Goal: Obtain resource: Obtain resource

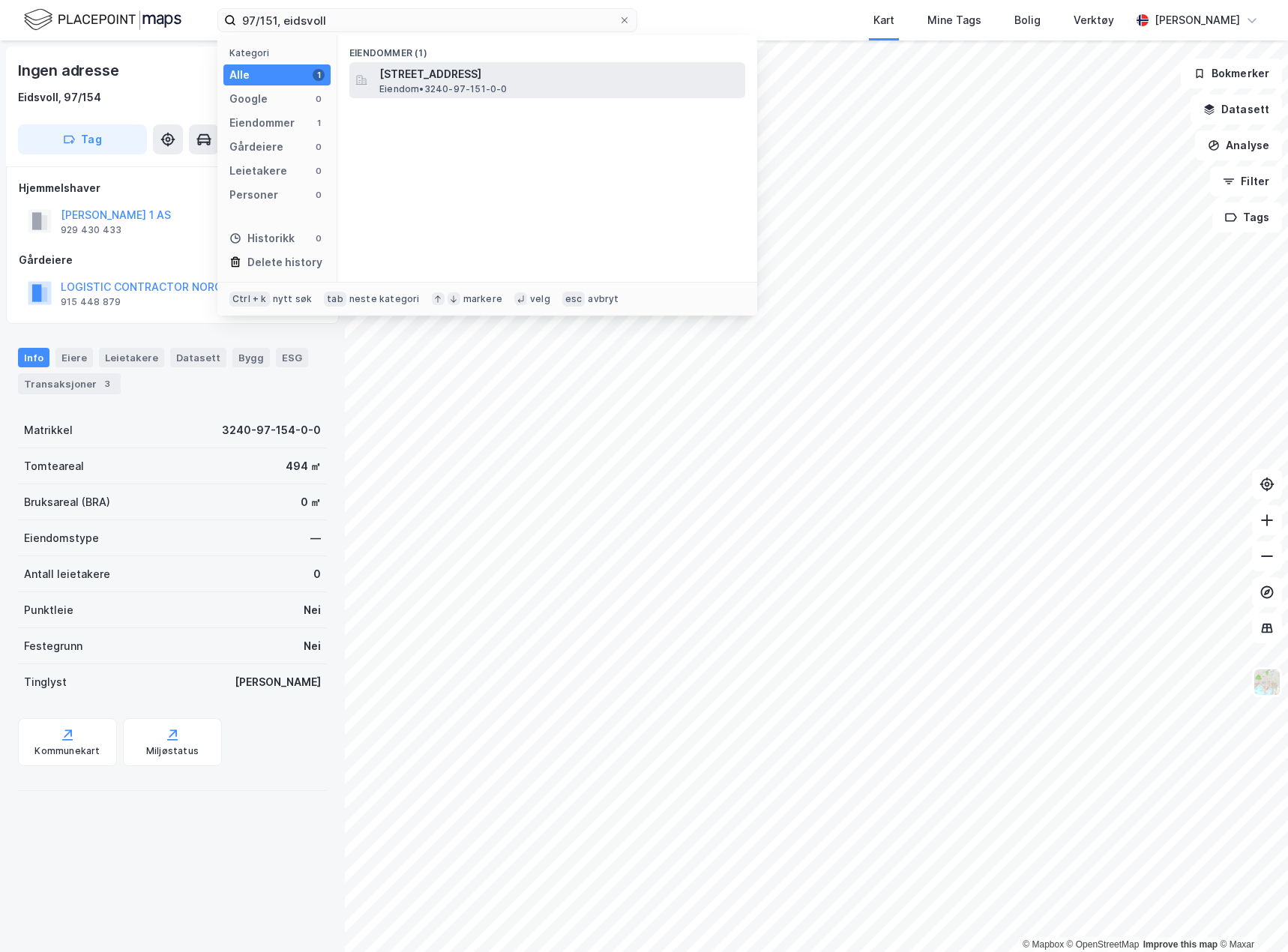
type input "97/151, eidsvoll"
click at [502, 79] on span "[STREET_ADDRESS]" at bounding box center [559, 73] width 359 height 18
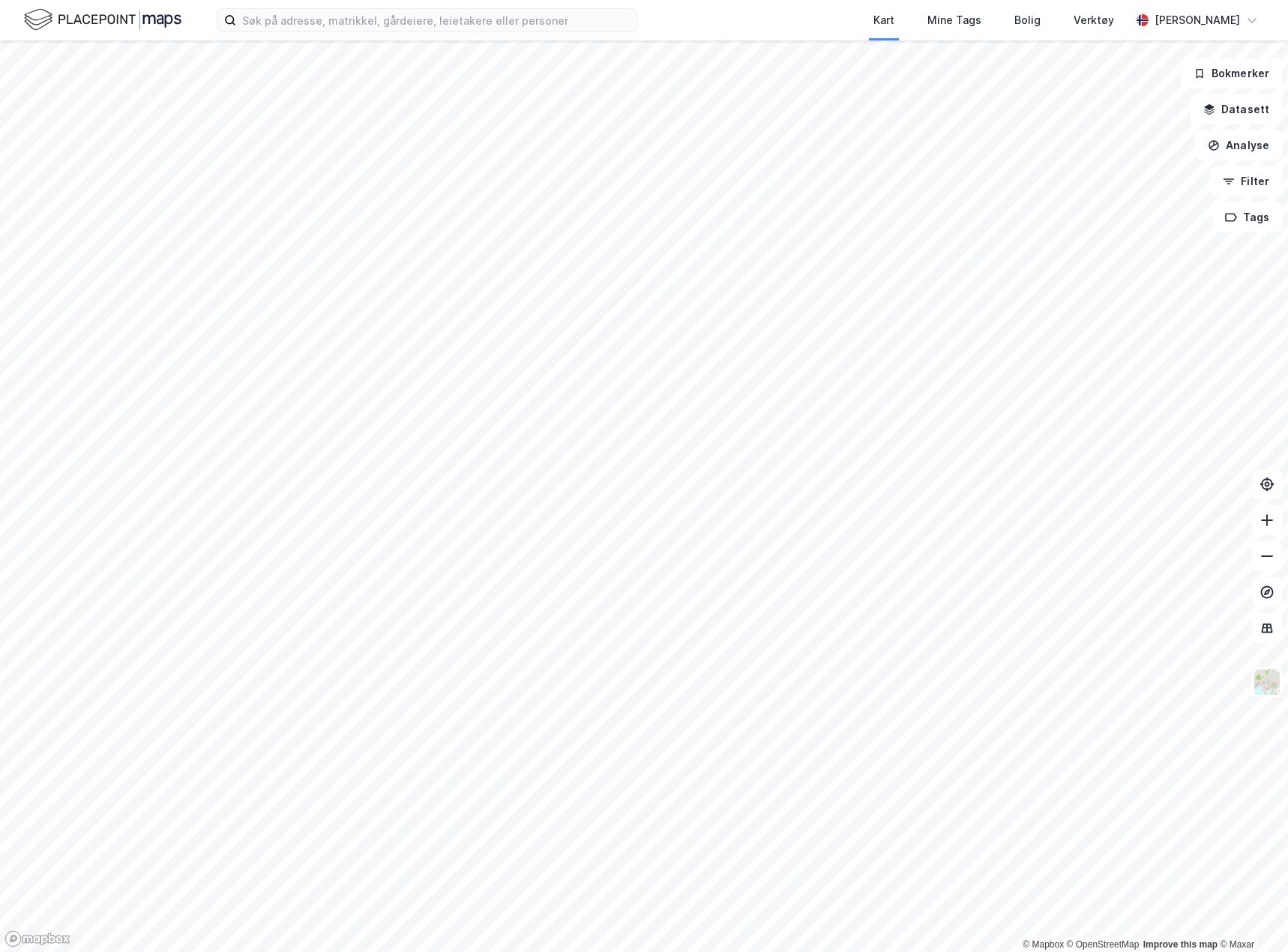
click at [326, 34] on div "Kart Mine Tags Bolig Verktøy [PERSON_NAME]" at bounding box center [644, 20] width 1288 height 40
click at [327, 27] on input at bounding box center [437, 20] width 400 height 23
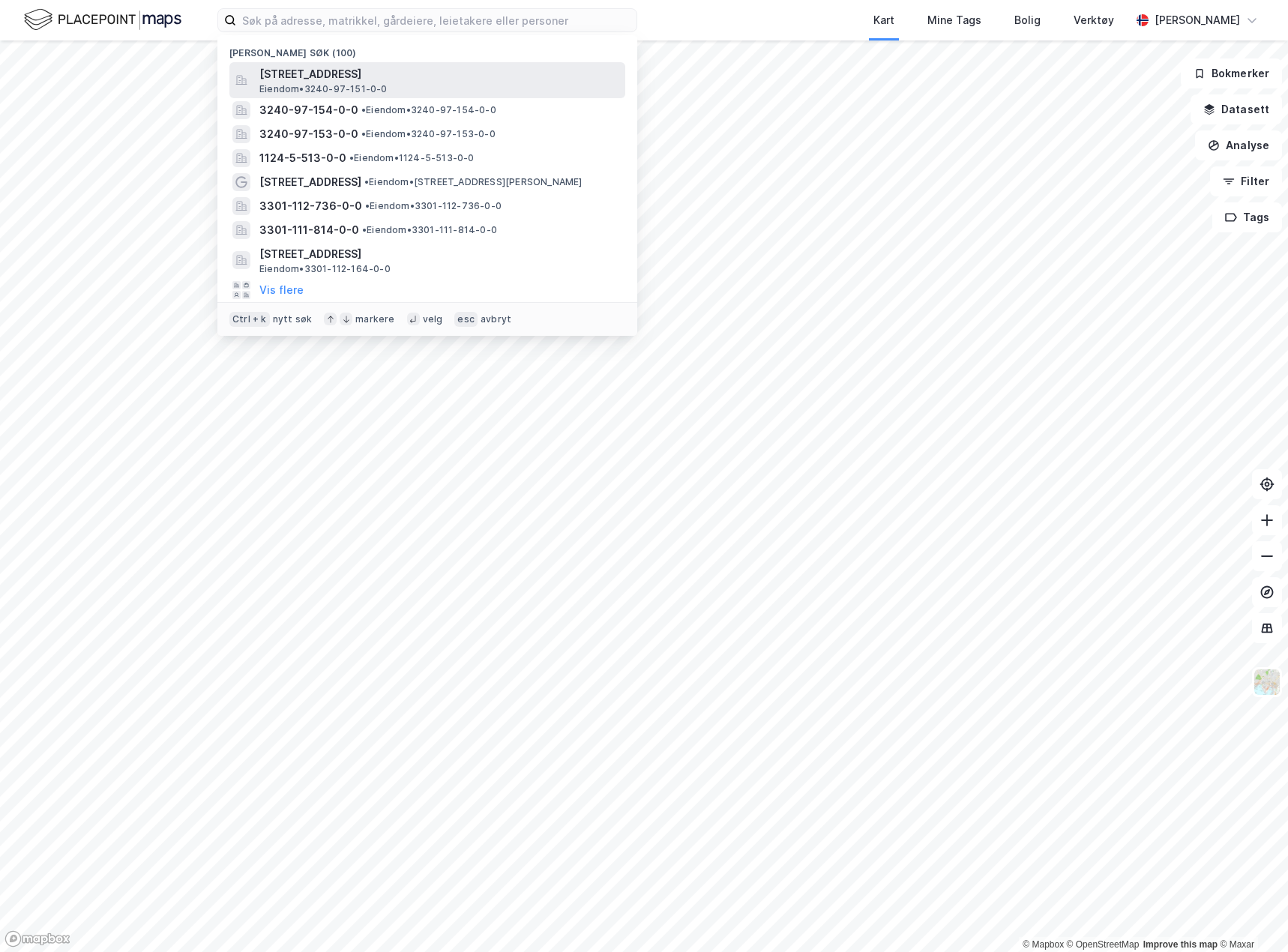
click at [358, 71] on span "[STREET_ADDRESS]" at bounding box center [439, 73] width 359 height 18
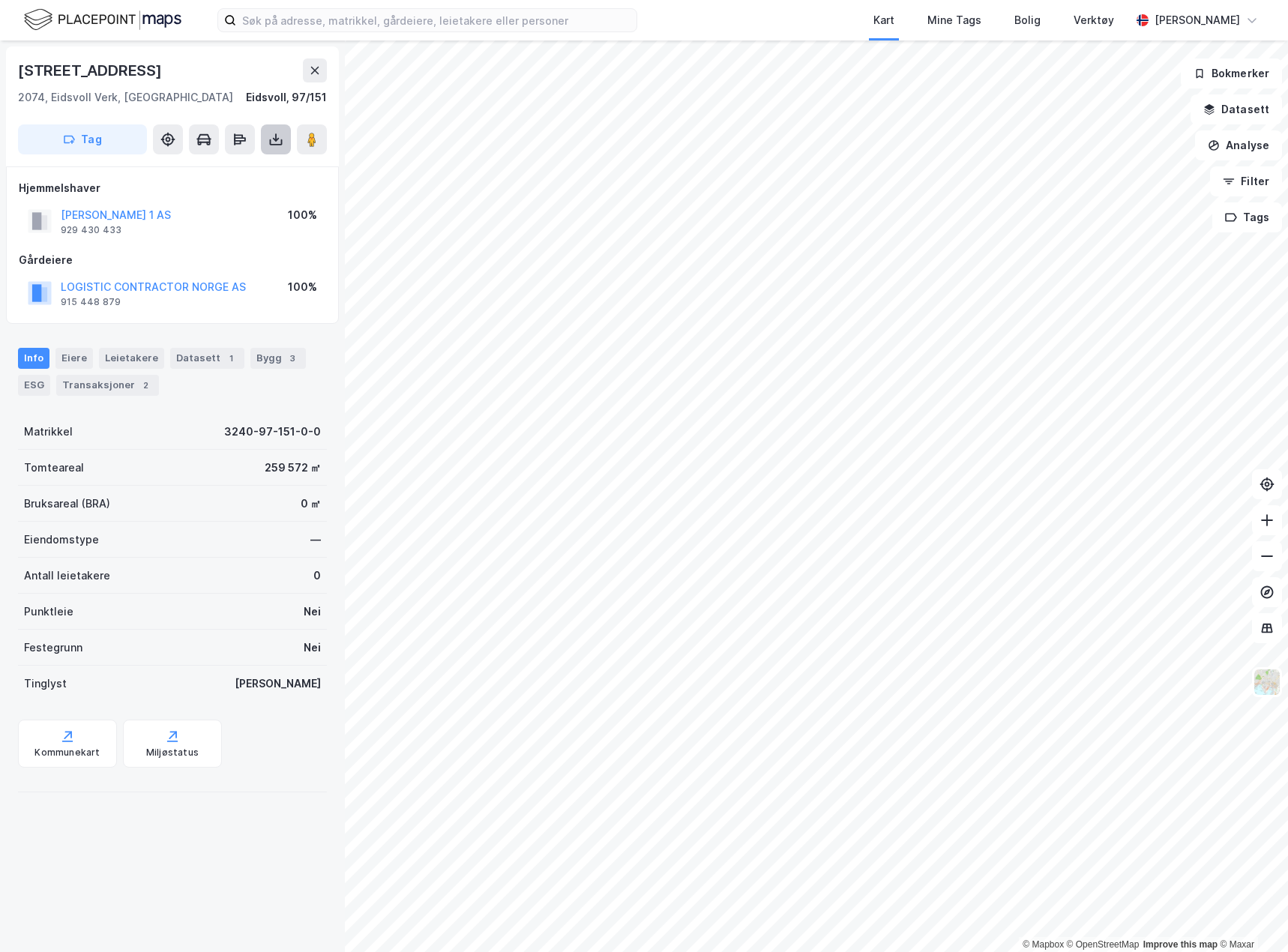
click at [272, 142] on icon at bounding box center [276, 139] width 15 height 15
click at [257, 169] on div "Last ned grunnbok" at bounding box center [211, 169] width 159 height 24
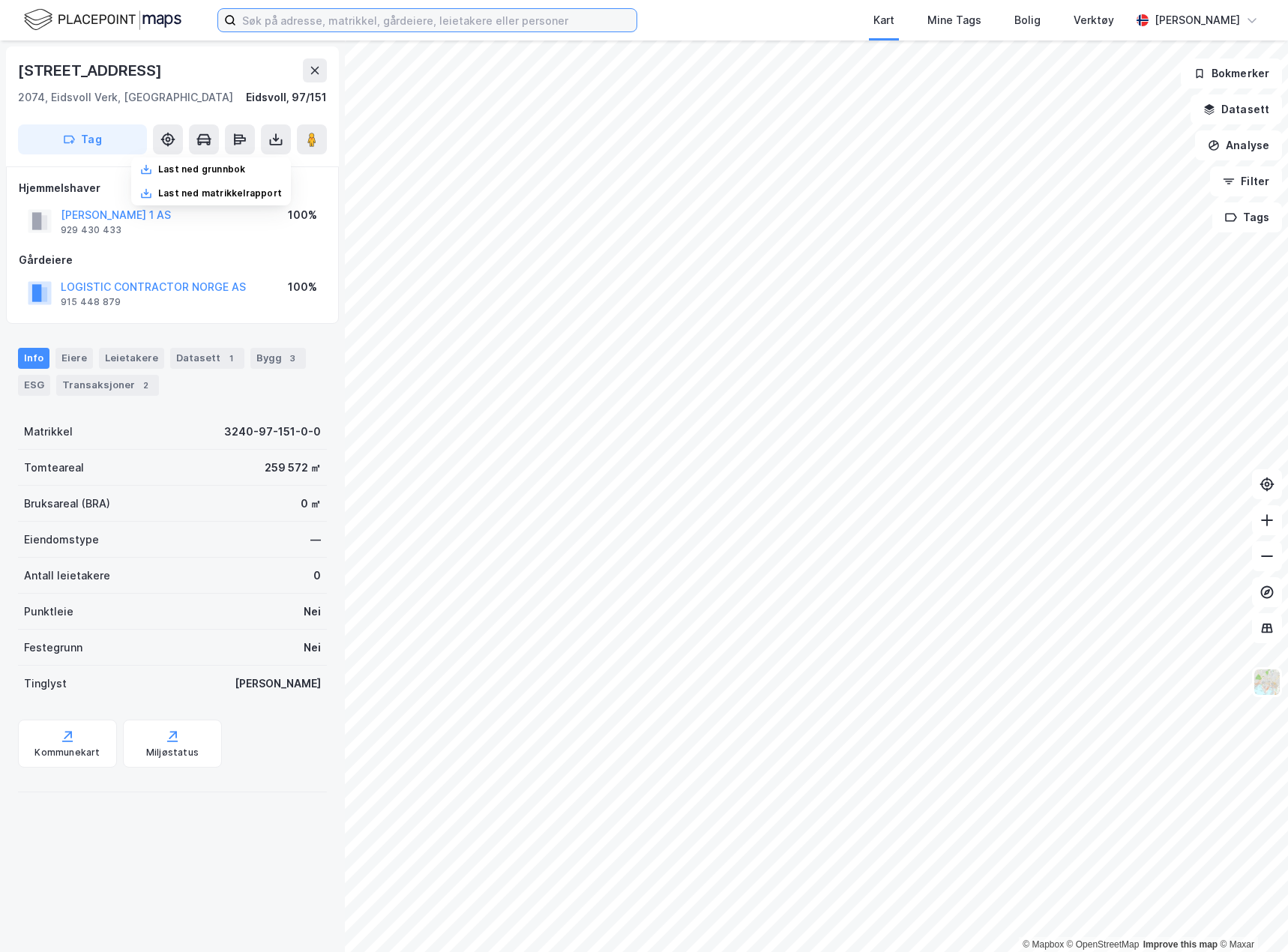
click at [315, 30] on input at bounding box center [437, 20] width 400 height 23
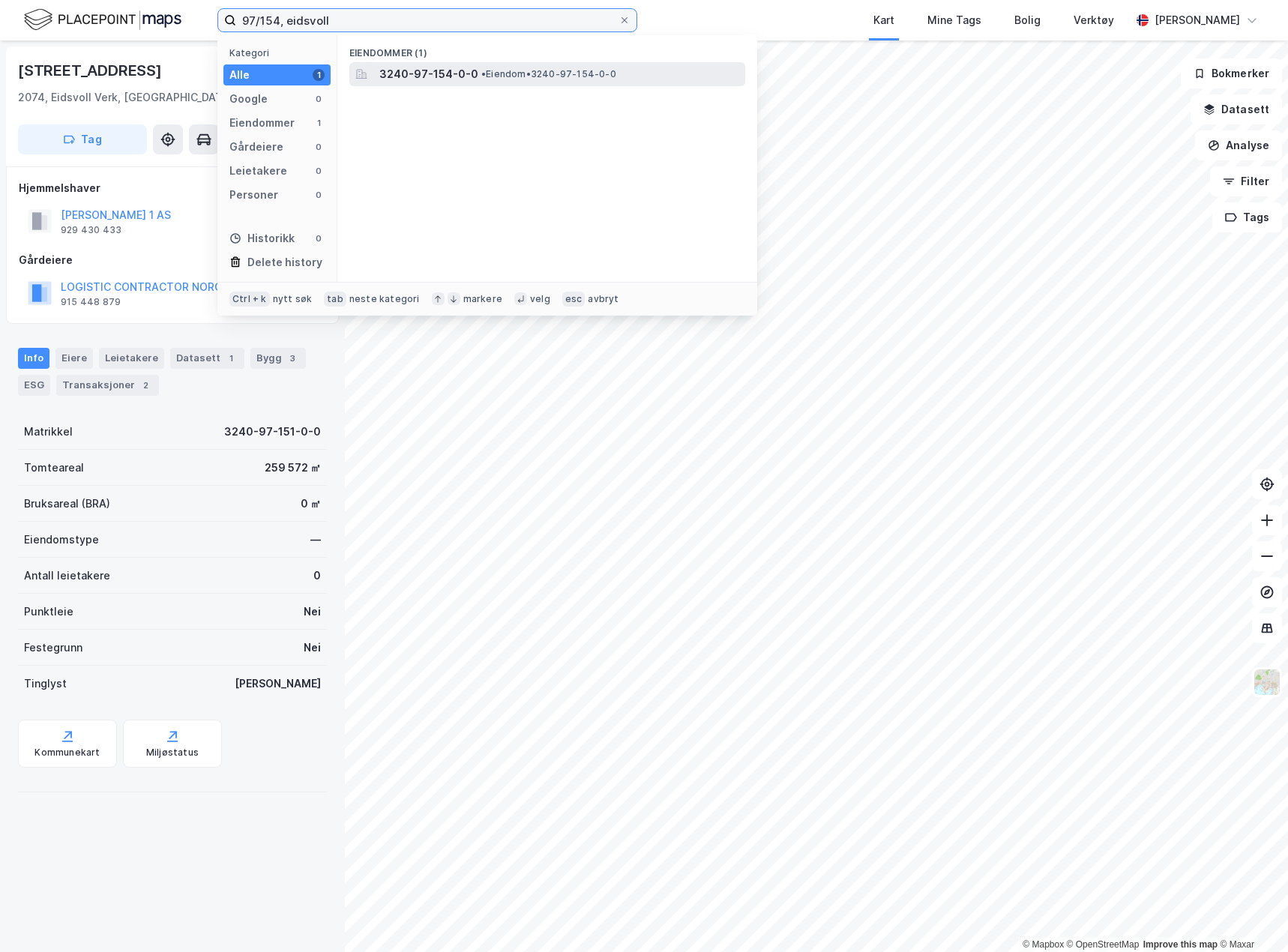
type input "97/154, eidsvoll"
click at [489, 71] on span "• Eiendom • 3240-97-154-0-0" at bounding box center [549, 74] width 135 height 12
